Goal: Task Accomplishment & Management: Use online tool/utility

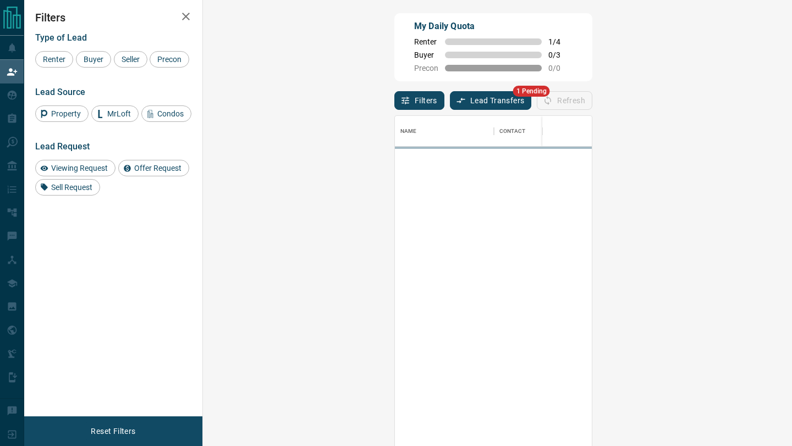
scroll to position [339, 565]
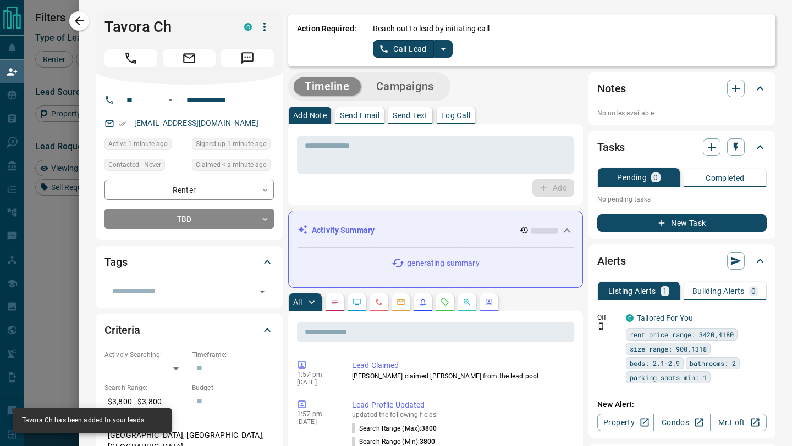
click at [444, 51] on icon "split button" at bounding box center [443, 48] width 13 height 13
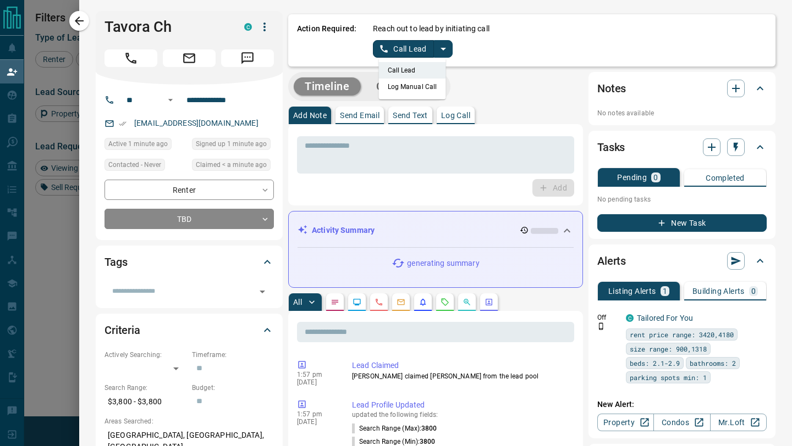
click at [412, 86] on li "Log Manual Call" at bounding box center [412, 87] width 67 height 16
click at [401, 48] on button "Log Manual Call" at bounding box center [409, 49] width 73 height 18
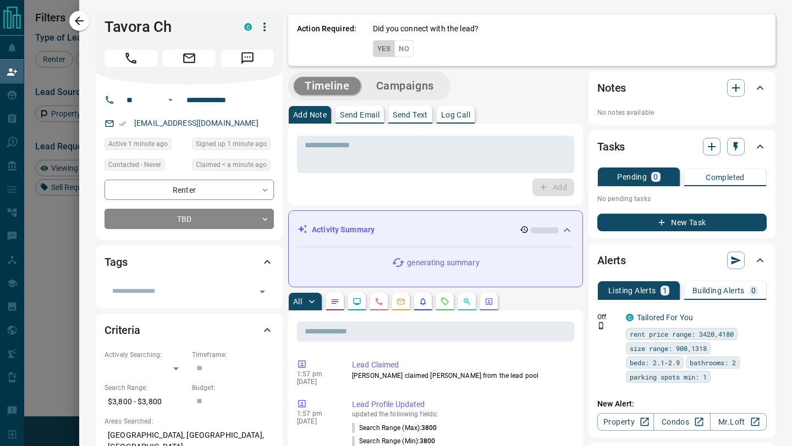
click at [388, 48] on button "Yes" at bounding box center [384, 48] width 22 height 17
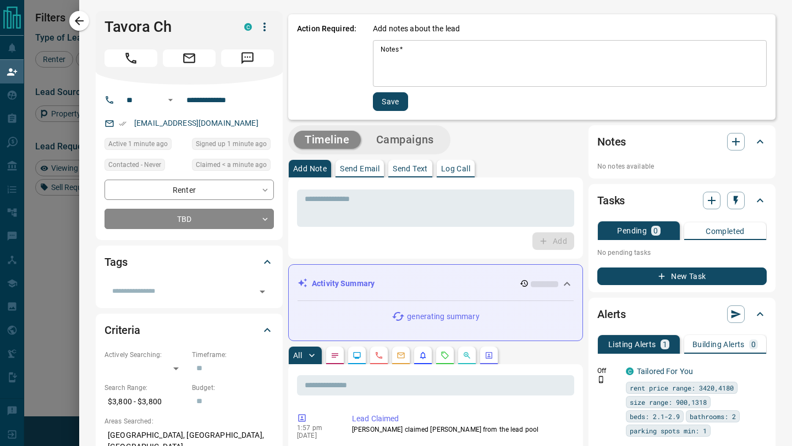
click at [398, 74] on textarea "Notes   *" at bounding box center [569, 63] width 378 height 37
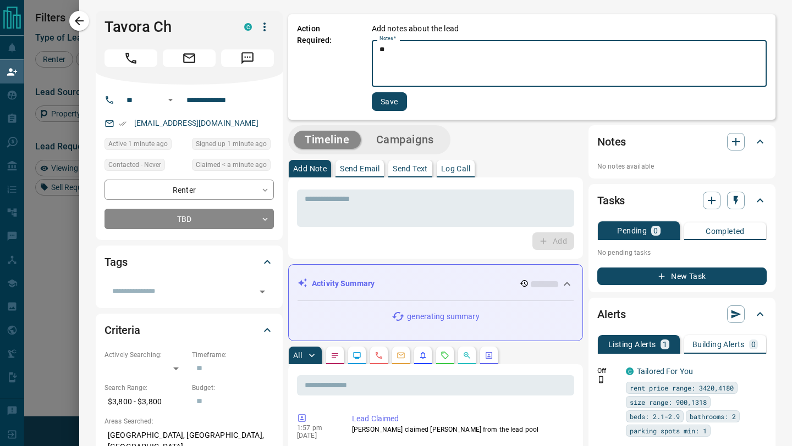
type textarea "**"
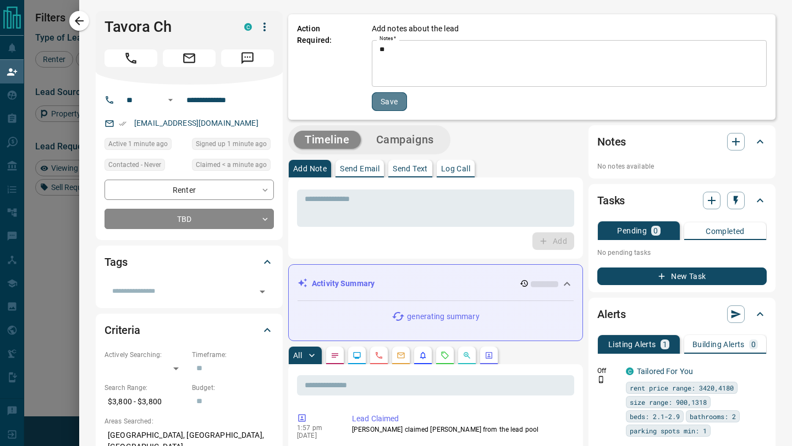
click at [389, 103] on button "Save" at bounding box center [389, 101] width 35 height 19
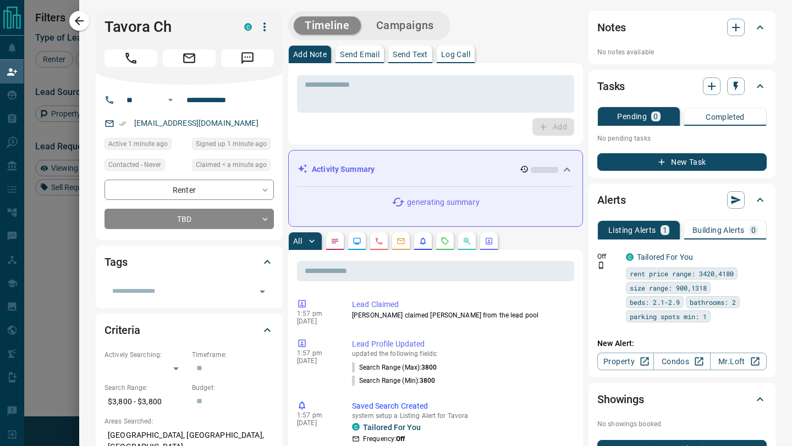
click at [81, 22] on icon "button" at bounding box center [79, 20] width 13 height 13
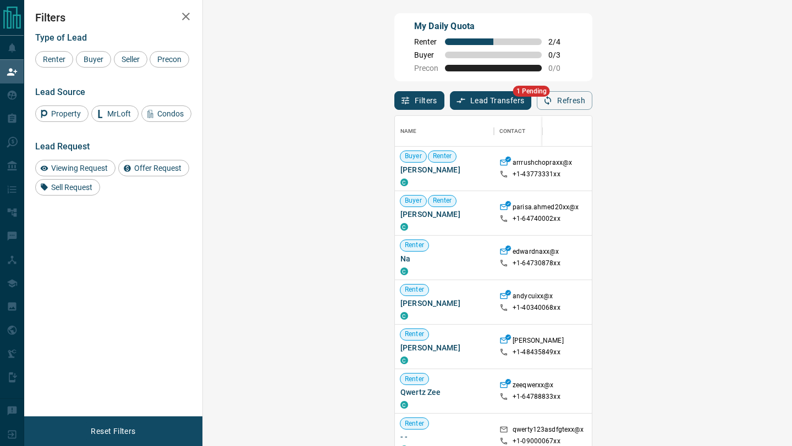
click at [450, 104] on button "Lead Transfers" at bounding box center [491, 100] width 82 height 19
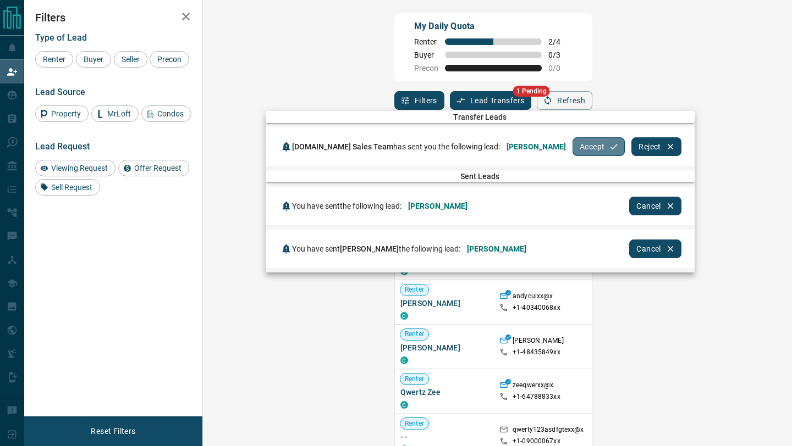
click at [572, 148] on button "Accept" at bounding box center [598, 146] width 52 height 19
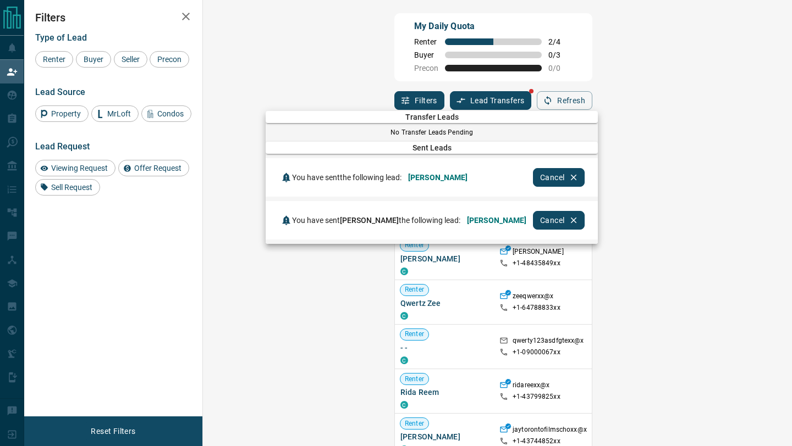
click at [466, 45] on div at bounding box center [396, 223] width 792 height 446
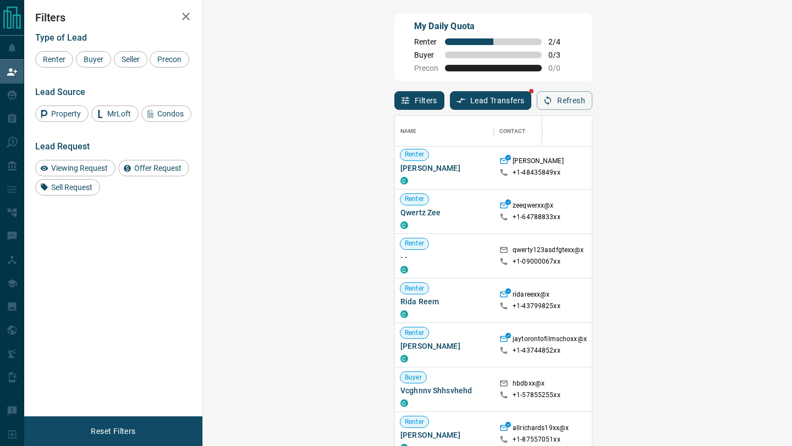
scroll to position [267, 0]
